Goal: Task Accomplishment & Management: Manage account settings

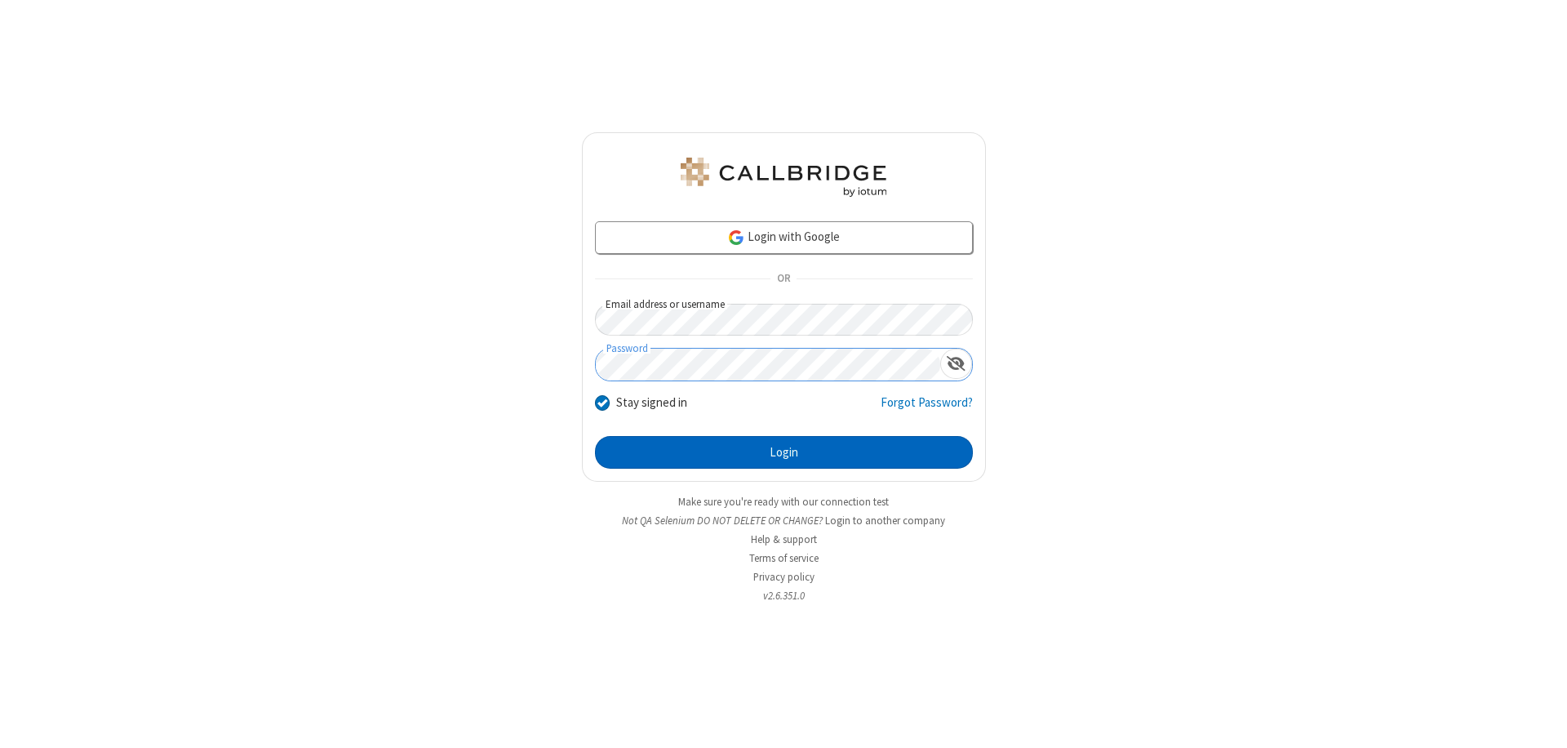
click at [784, 452] on button "Login" at bounding box center [784, 452] width 378 height 33
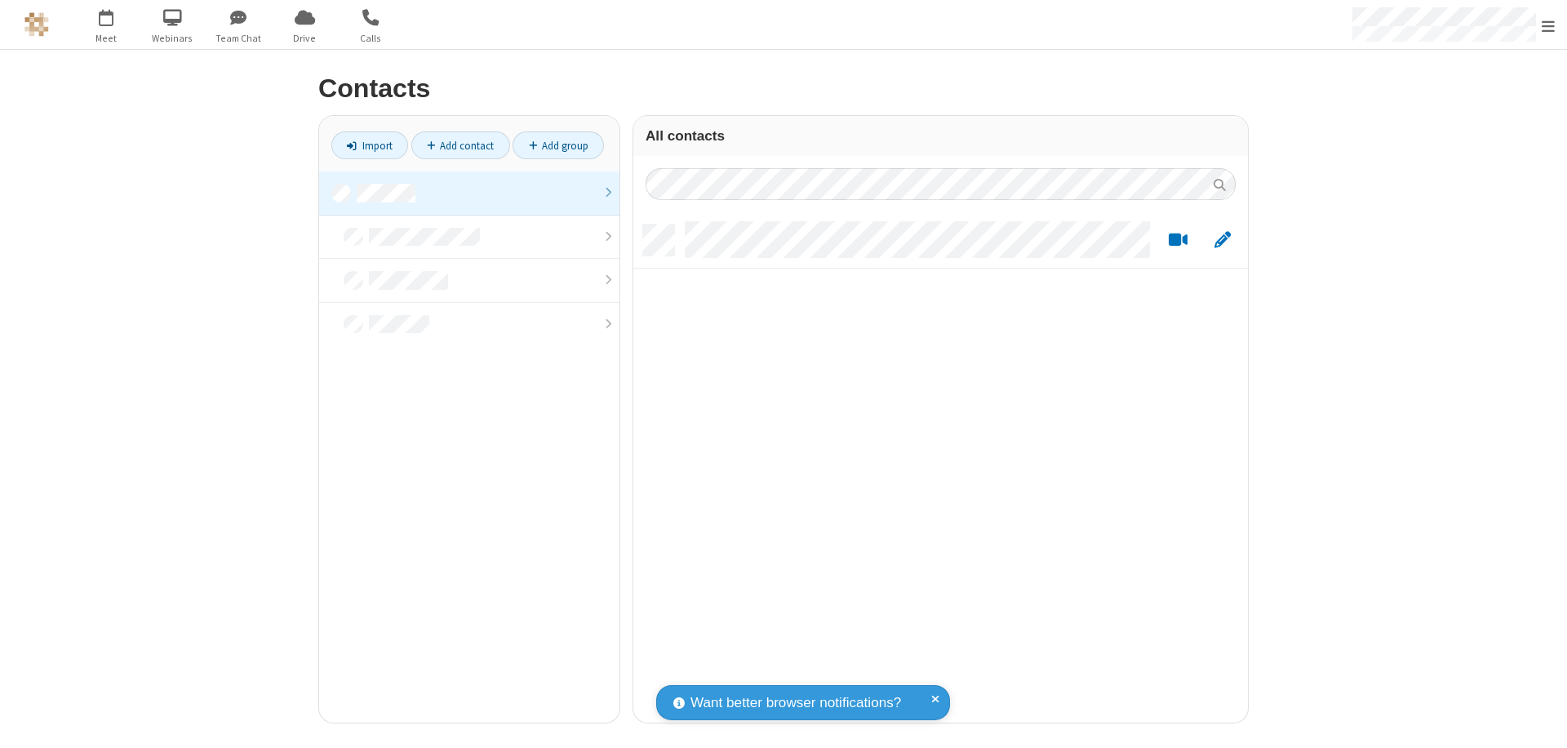
scroll to position [13, 13]
click at [469, 193] on link at bounding box center [469, 193] width 300 height 44
click at [460, 145] on link "Add contact" at bounding box center [460, 145] width 99 height 28
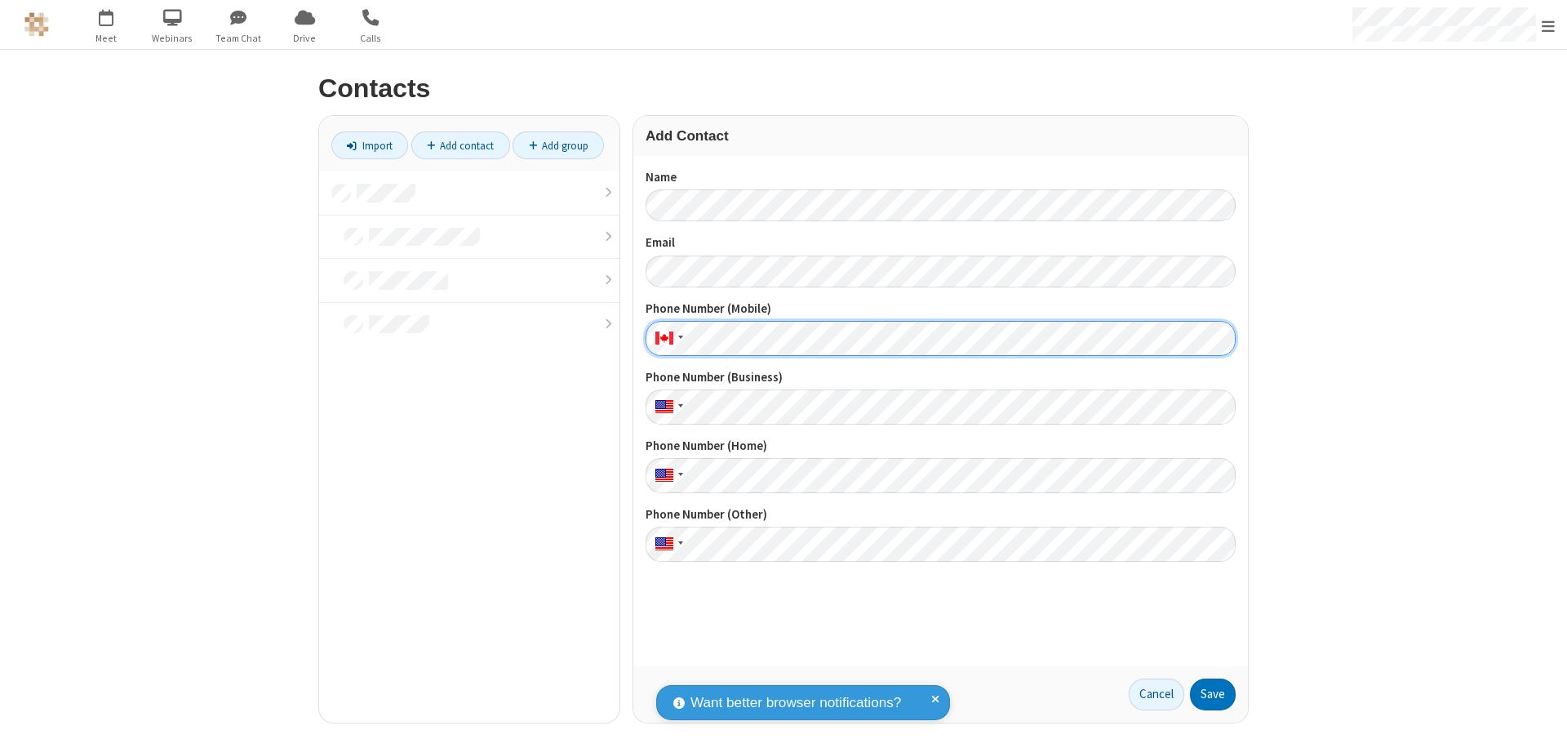
click at [1213, 694] on button "Save" at bounding box center [1213, 694] width 46 height 33
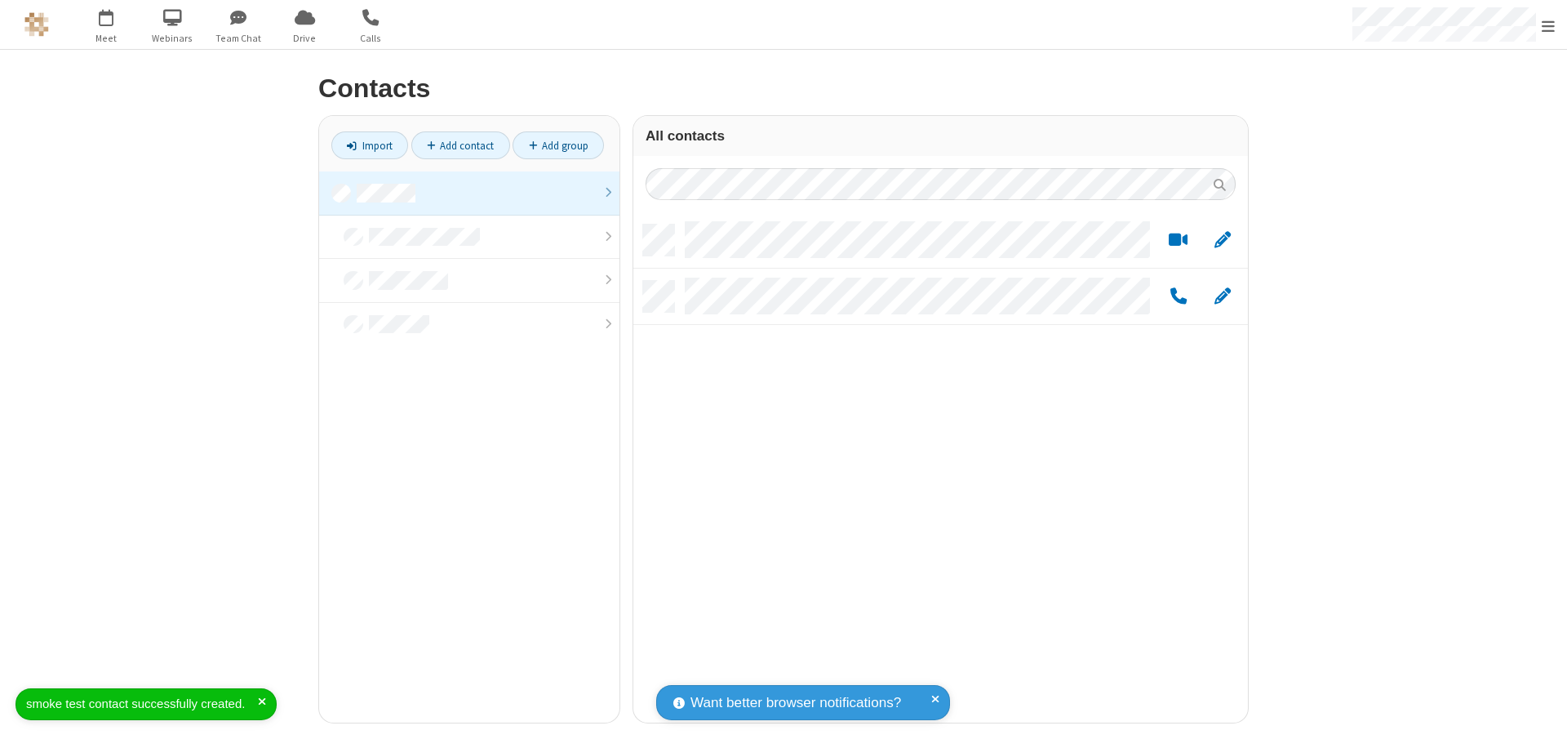
scroll to position [498, 602]
click at [460, 145] on link "Add contact" at bounding box center [460, 145] width 99 height 28
